Goal: Find specific page/section: Find specific page/section

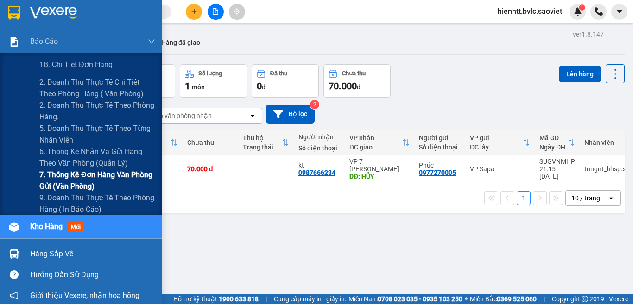
click at [68, 179] on span "7. Thống kê đơn hàng văn phòng gửi (văn phòng)" at bounding box center [97, 180] width 116 height 23
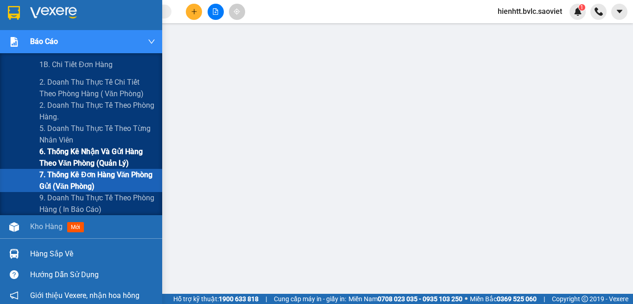
click at [67, 157] on span "6. Thống kê nhận và gửi hàng theo văn phòng (quản lý)" at bounding box center [97, 157] width 116 height 23
